Goal: Understand process/instructions: Learn how to perform a task or action

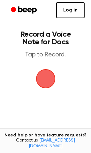
click at [51, 79] on span "button" at bounding box center [46, 79] width 26 height 26
